Goal: Navigation & Orientation: Understand site structure

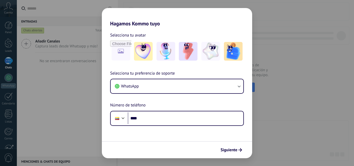
click at [290, 66] on div "Hagamos Kommo tuyo Selecciona tu avatar Selecciona tu preferencia de soporte Wh…" at bounding box center [177, 83] width 354 height 166
click at [185, 51] on img at bounding box center [188, 51] width 19 height 19
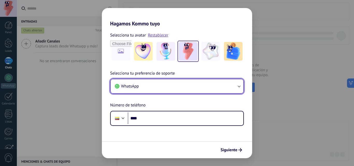
click at [170, 89] on button "WhatsApp" at bounding box center [177, 86] width 133 height 14
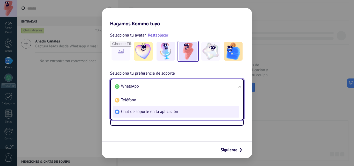
click at [170, 112] on span "Chat de soporte en la aplicación" at bounding box center [149, 111] width 57 height 5
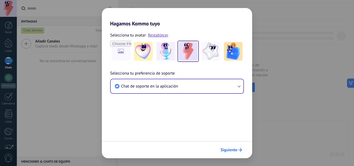
click at [230, 148] on span "Siguiente" at bounding box center [228, 150] width 17 height 4
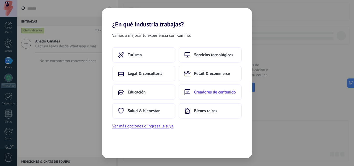
click at [202, 95] on button "Creadores de contenido" at bounding box center [209, 92] width 63 height 16
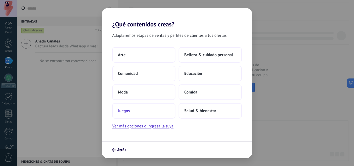
click at [151, 111] on button "Juegos" at bounding box center [143, 111] width 63 height 16
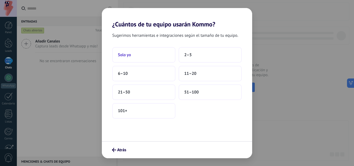
click at [154, 53] on button "Solo yo" at bounding box center [143, 55] width 63 height 16
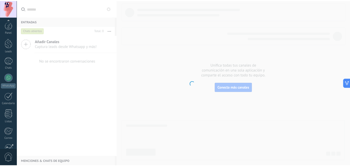
scroll to position [49, 0]
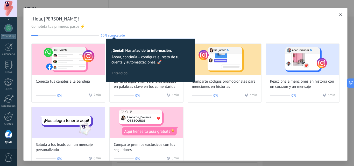
click at [146, 26] on span "Completa tus primeros pasos ⚡" at bounding box center [185, 26] width 308 height 5
click at [339, 15] on icon "button" at bounding box center [340, 14] width 3 height 3
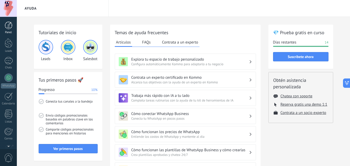
click at [8, 27] on div at bounding box center [9, 25] width 8 height 8
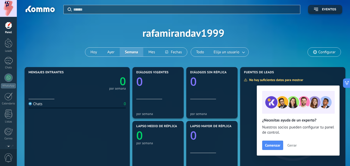
click at [45, 98] on div "Mensajes entrantes 0 por semana" at bounding box center [76, 85] width 97 height 28
click at [36, 110] on div "Chats 0" at bounding box center [76, 134] width 97 height 70
click at [108, 10] on input "text" at bounding box center [184, 9] width 223 height 5
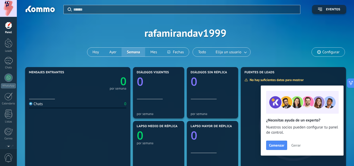
click at [106, 10] on input "text" at bounding box center [184, 9] width 223 height 5
click at [48, 33] on div at bounding box center [177, 83] width 354 height 166
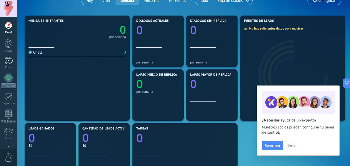
scroll to position [52, 0]
click at [9, 44] on div at bounding box center [9, 43] width 8 height 10
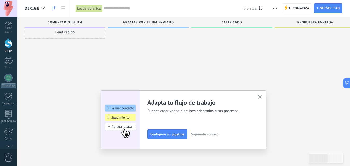
click at [117, 10] on input "text" at bounding box center [174, 8] width 140 height 5
